Goal: Information Seeking & Learning: Compare options

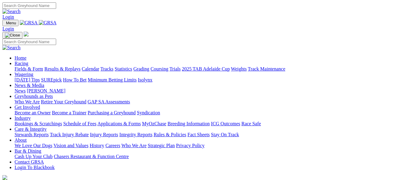
scroll to position [213, 0]
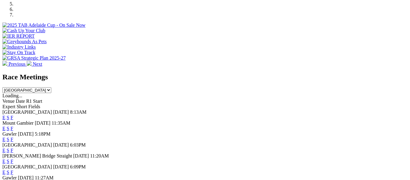
click at [9, 137] on link "S" at bounding box center [8, 139] width 3 height 5
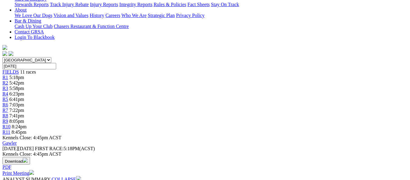
scroll to position [152, 0]
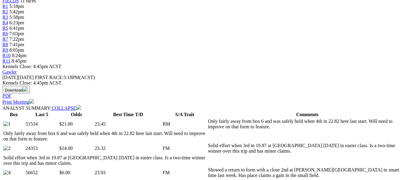
scroll to position [213, 0]
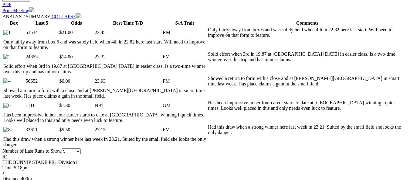
scroll to position [304, 0]
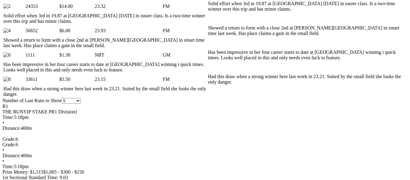
scroll to position [364, 0]
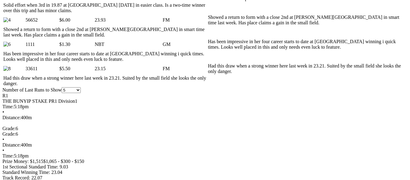
select select "437392"
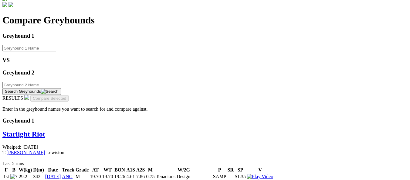
scroll to position [182, 0]
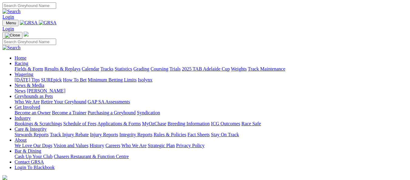
scroll to position [243, 0]
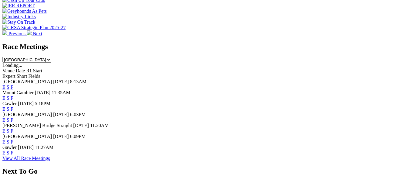
click at [9, 106] on link "S" at bounding box center [8, 108] width 3 height 5
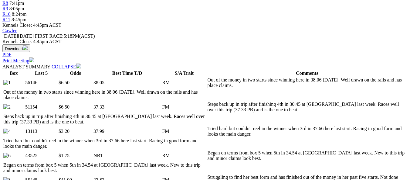
scroll to position [243, 0]
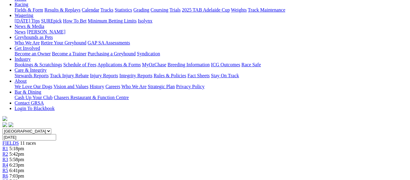
scroll to position [0, 0]
